Goal: Task Accomplishment & Management: Complete application form

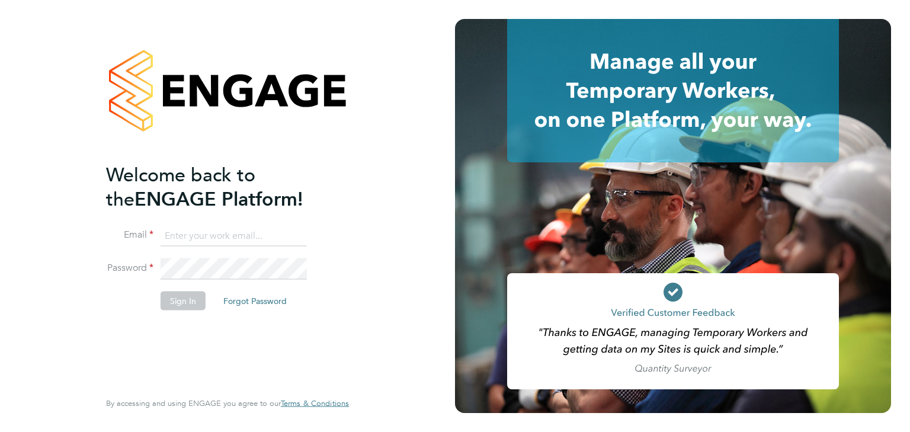
type input "[PERSON_NAME][EMAIL_ADDRESS][PERSON_NAME][DOMAIN_NAME]"
click at [187, 300] on button "Sign In" at bounding box center [183, 300] width 45 height 19
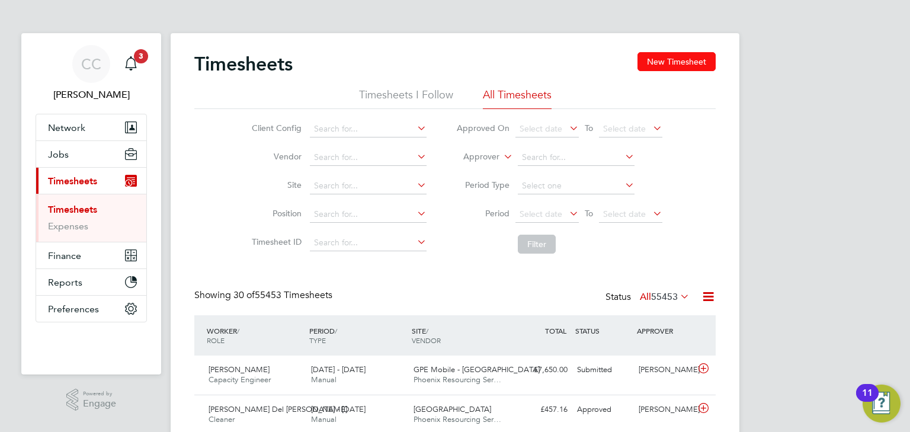
click at [672, 64] on button "New Timesheet" at bounding box center [677, 61] width 78 height 19
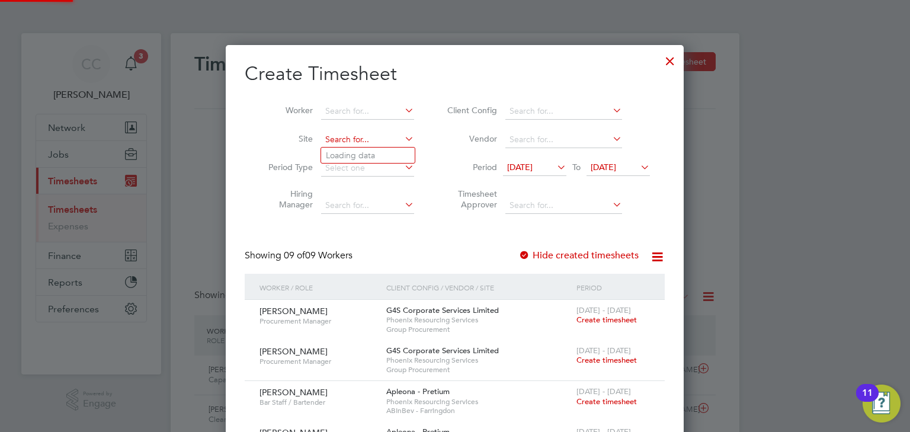
click at [348, 145] on input at bounding box center [367, 140] width 93 height 17
click at [365, 171] on b "Chimes" at bounding box center [357, 172] width 28 height 10
type input "The Chimes"
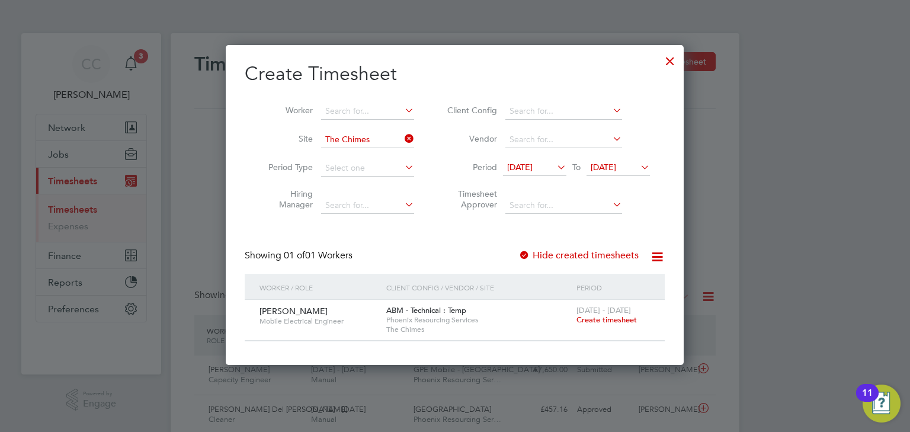
click at [610, 169] on span "24 Sep 2025" at bounding box center [603, 167] width 25 height 11
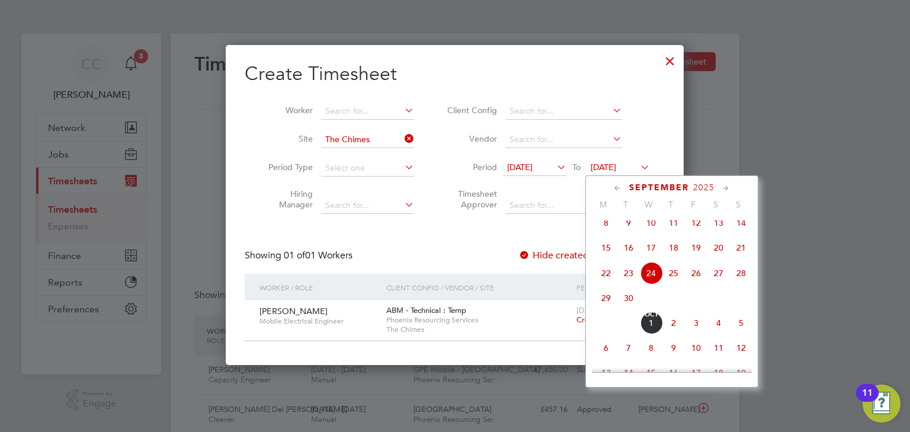
click at [654, 334] on span "Oct 1" at bounding box center [651, 323] width 23 height 23
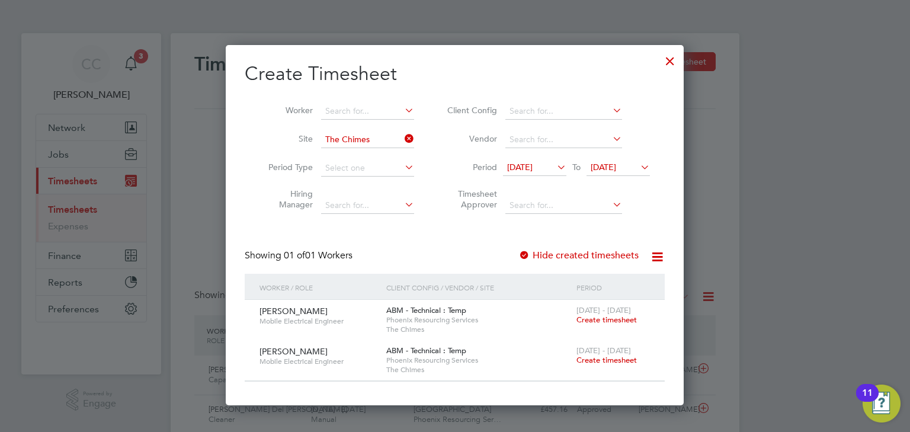
click at [603, 363] on span "Create timesheet" at bounding box center [607, 360] width 60 height 10
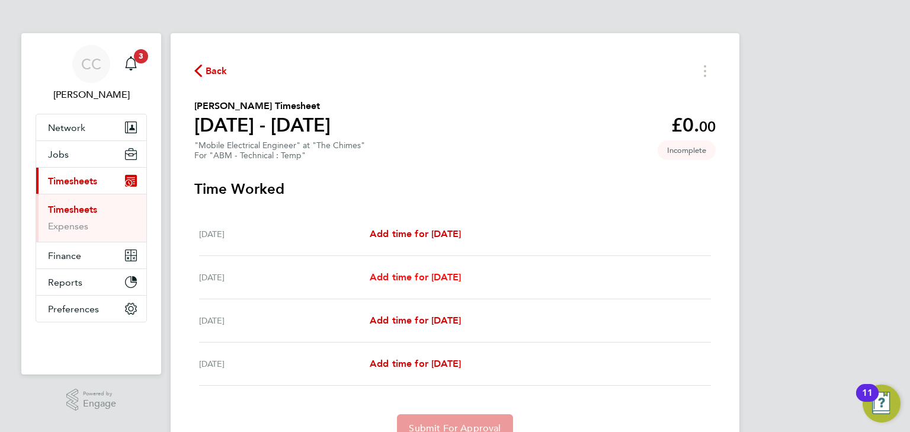
click at [418, 279] on span "Add time for Sun 28 Sep" at bounding box center [415, 276] width 91 height 11
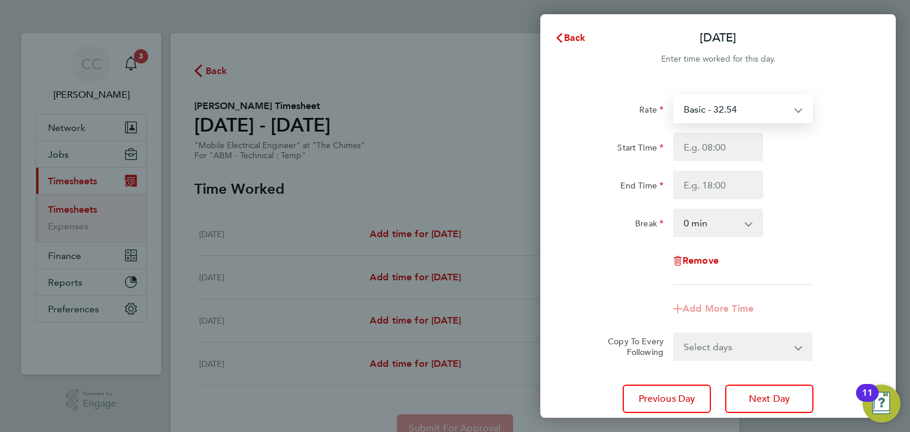
click at [764, 119] on select "Basic - 32.54 X2 - 65.07 X1.5 - 48.80" at bounding box center [735, 109] width 123 height 26
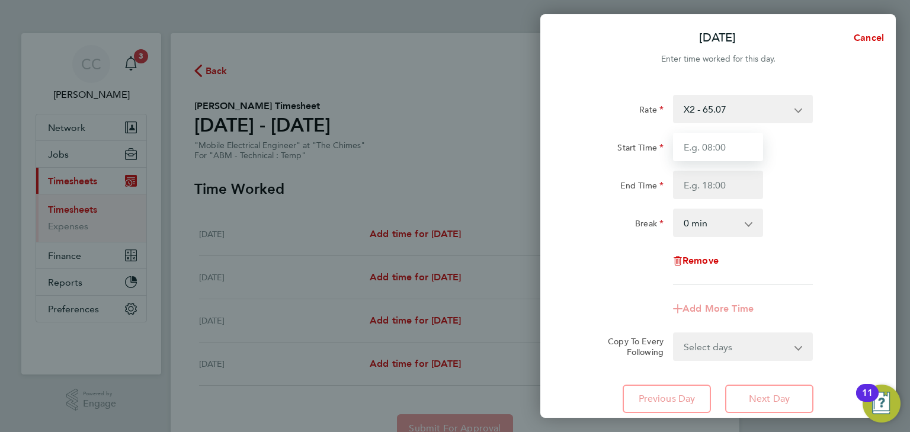
click at [737, 149] on input "Start Time" at bounding box center [718, 147] width 90 height 28
type input "06:00"
click at [724, 187] on input "End Time" at bounding box center [718, 185] width 90 height 28
type input "20:30"
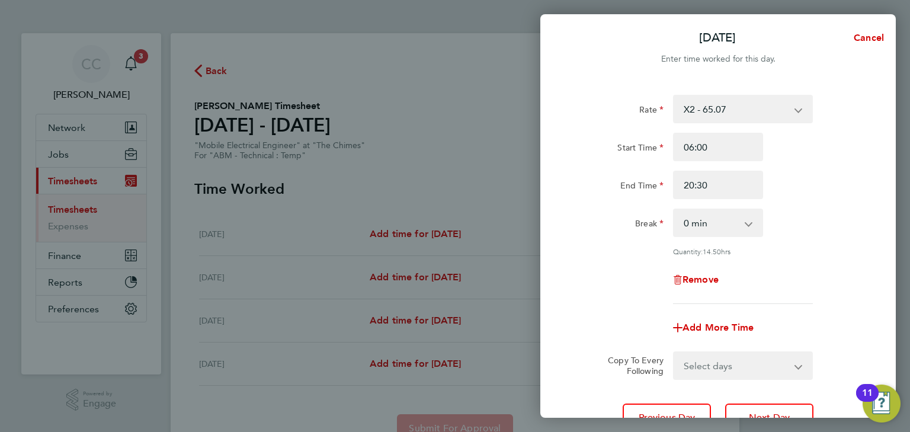
click at [801, 184] on div "End Time 20:30" at bounding box center [718, 185] width 299 height 28
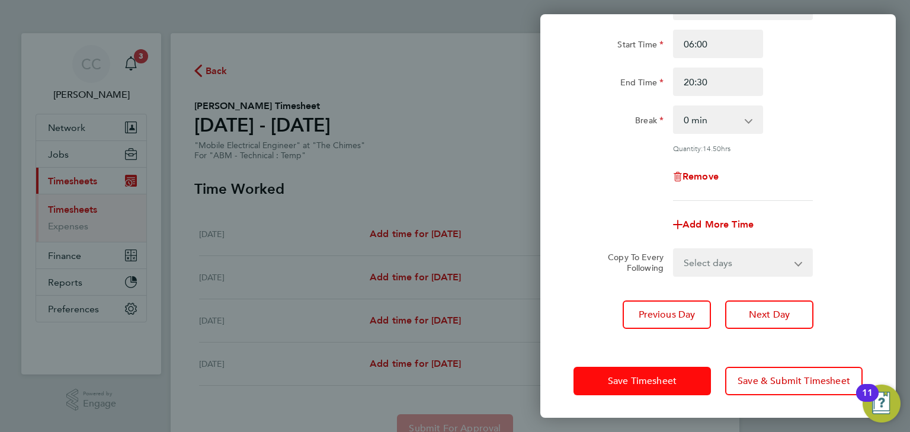
click at [651, 377] on span "Save Timesheet" at bounding box center [642, 381] width 69 height 12
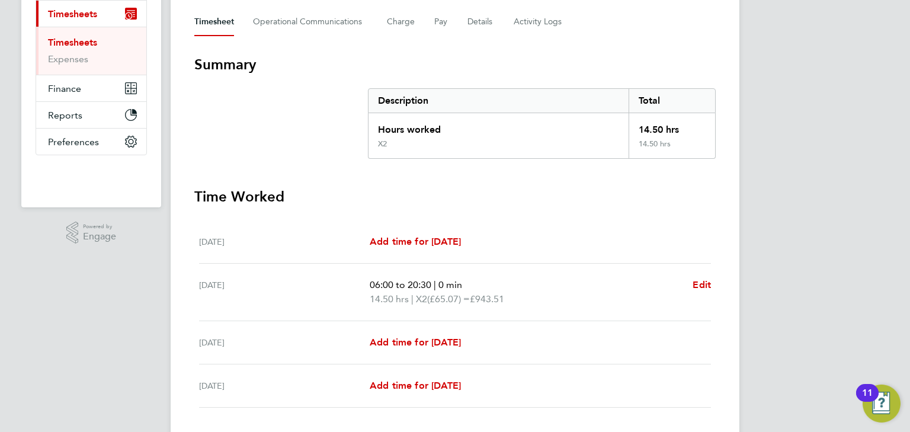
scroll to position [246, 0]
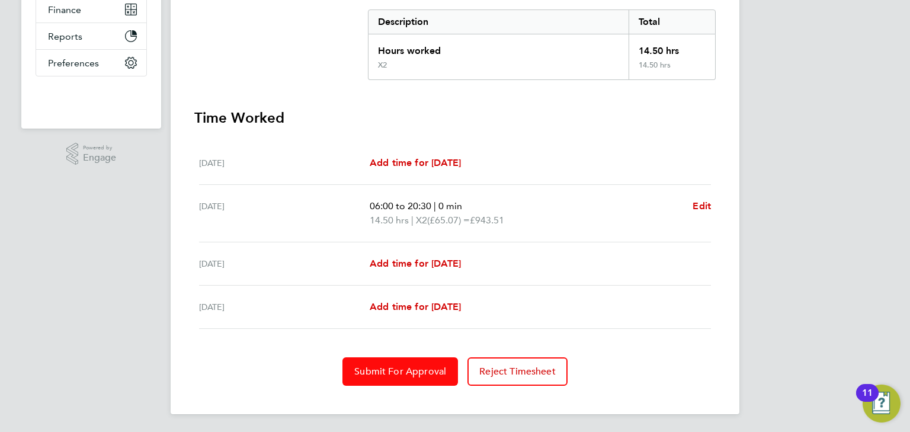
click at [376, 369] on span "Submit For Approval" at bounding box center [400, 372] width 92 height 12
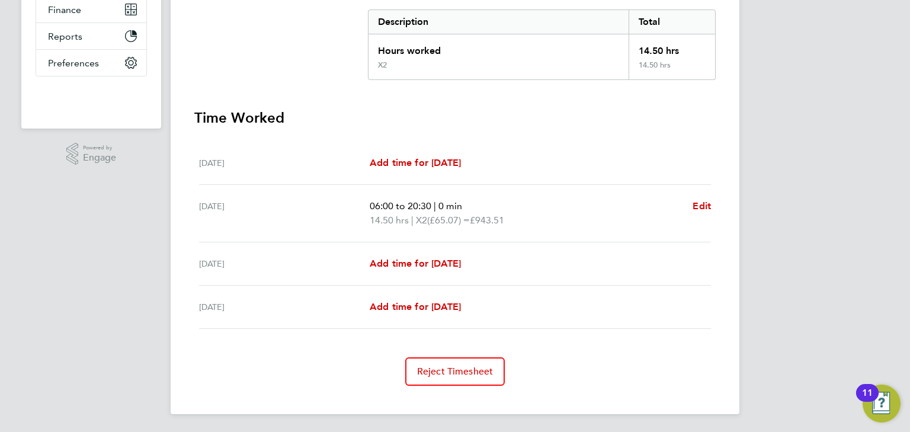
scroll to position [0, 0]
